Goal: Find contact information: Obtain details needed to contact an individual or organization

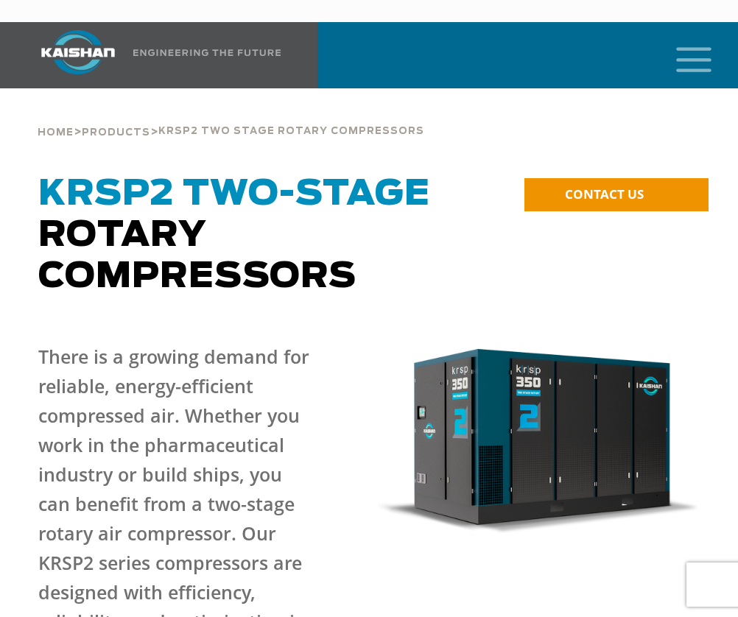
click at [699, 41] on icon "mobile menu" at bounding box center [693, 58] width 47 height 46
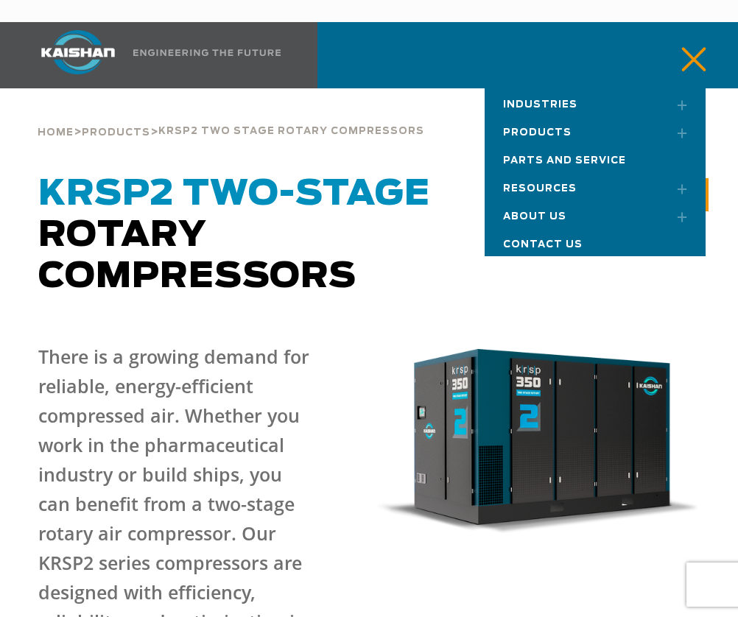
click at [558, 128] on span "Products" at bounding box center [537, 133] width 68 height 10
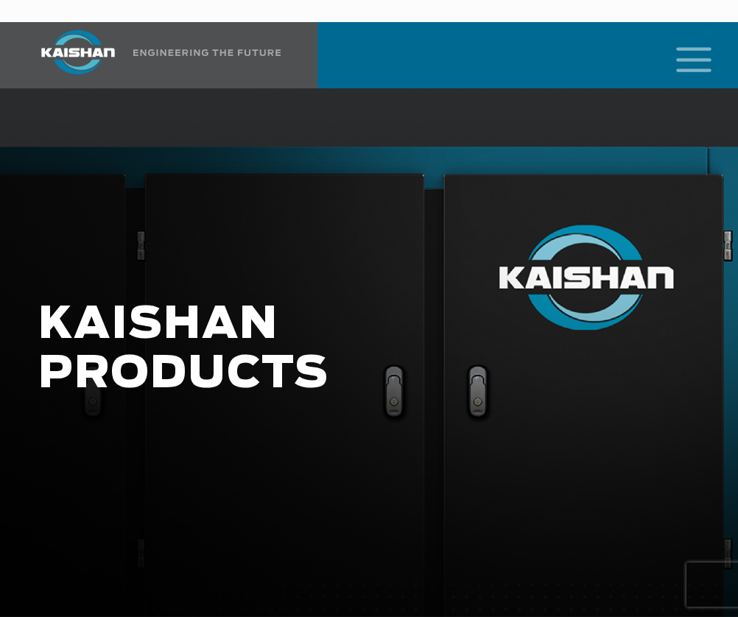
click at [693, 35] on icon "mobile menu" at bounding box center [693, 58] width 47 height 46
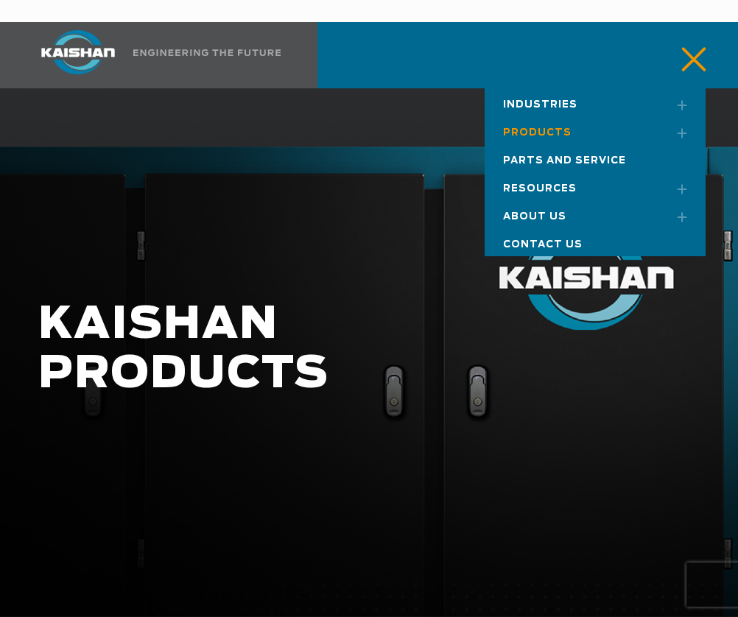
click at [590, 156] on span "Parts and Service" at bounding box center [564, 161] width 123 height 10
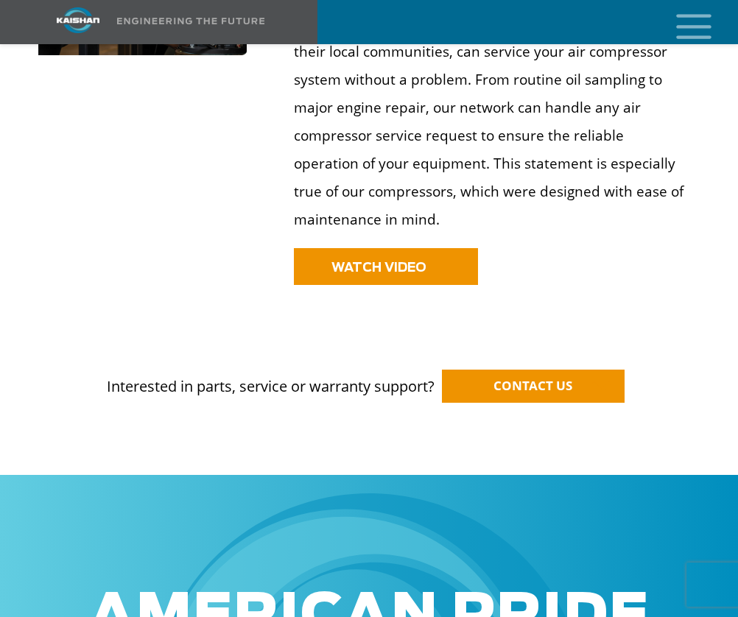
scroll to position [1399, 0]
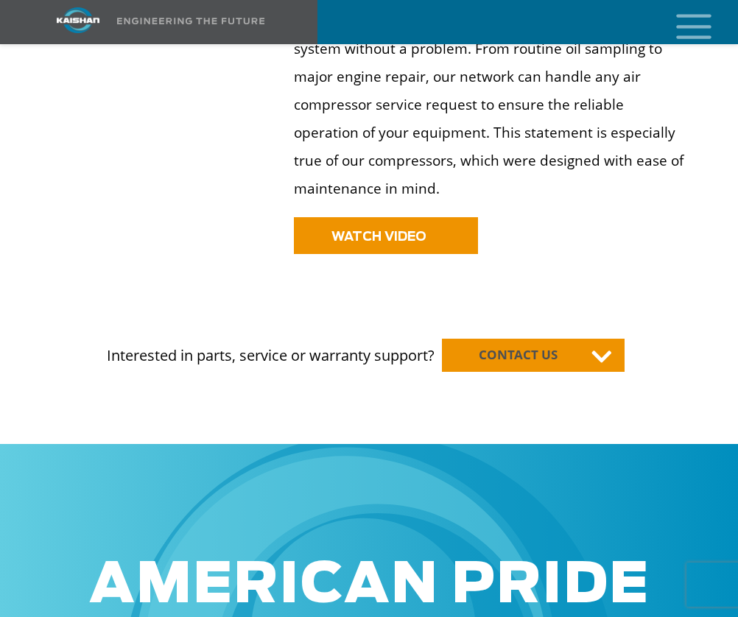
click at [549, 346] on span "CONTACT US" at bounding box center [518, 354] width 79 height 17
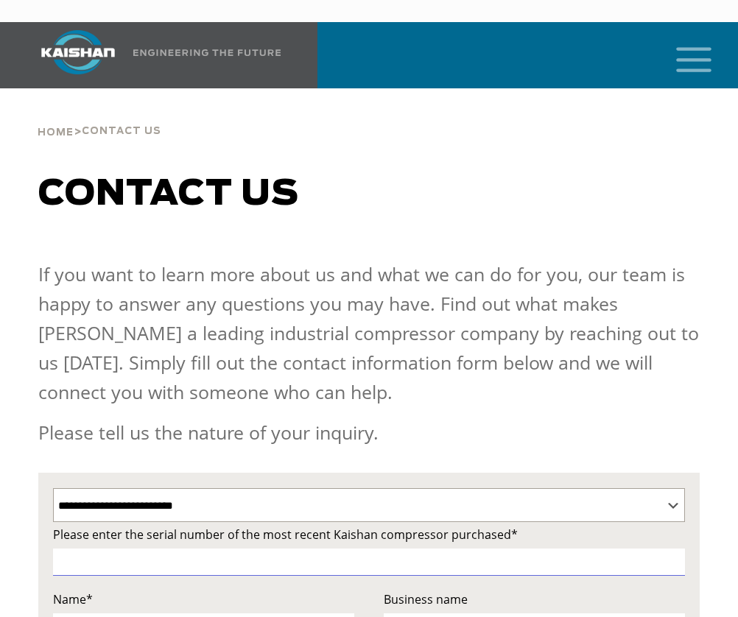
select select "**********"
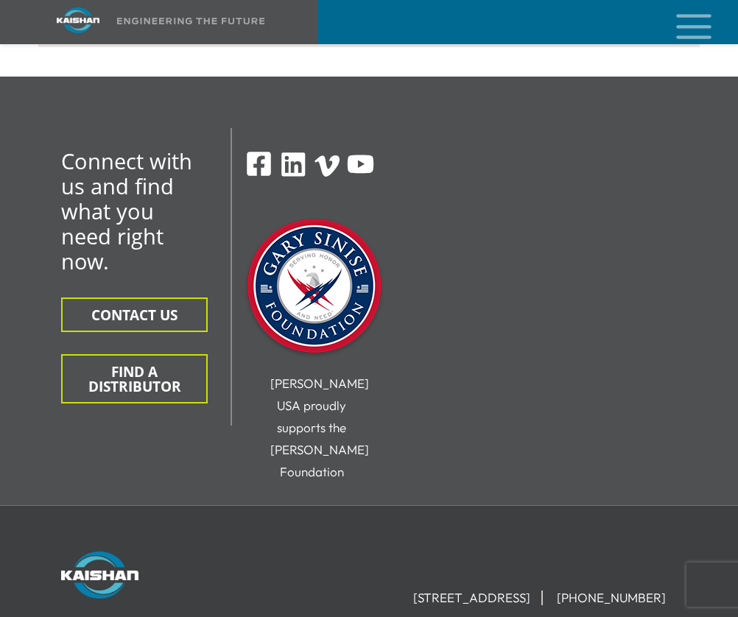
scroll to position [1031, 0]
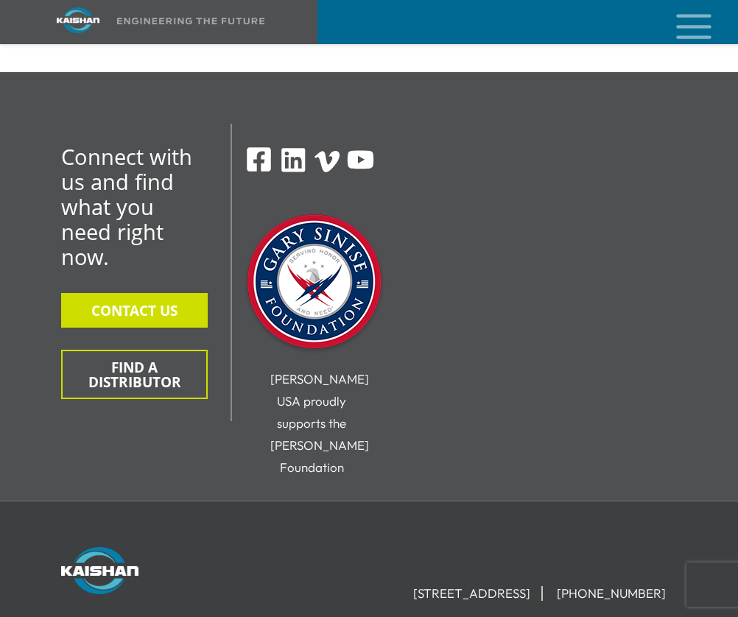
click at [115, 299] on button "CONTACT US" at bounding box center [134, 310] width 146 height 35
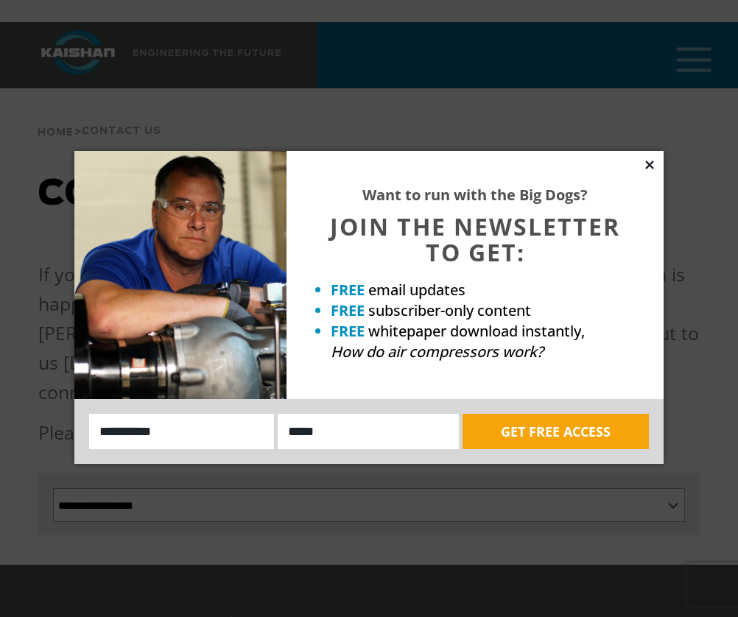
click at [652, 163] on icon at bounding box center [649, 164] width 8 height 8
